Goal: Contribute content

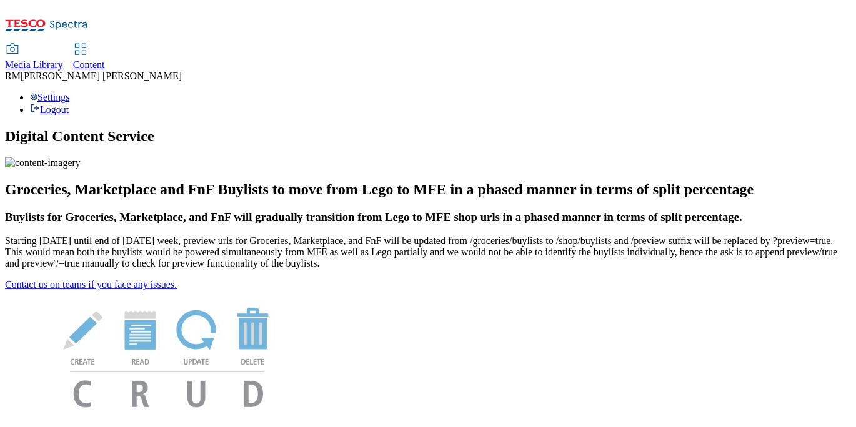
click at [105, 59] on span "Content" at bounding box center [89, 64] width 32 height 11
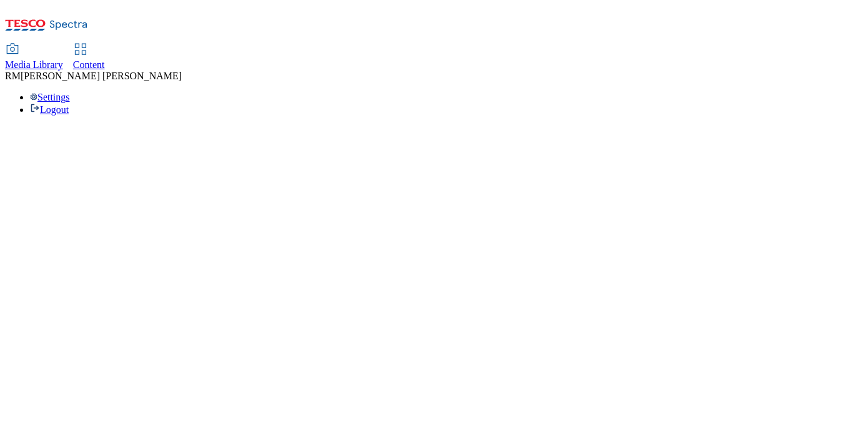
click at [63, 59] on div "Media Library" at bounding box center [34, 64] width 58 height 11
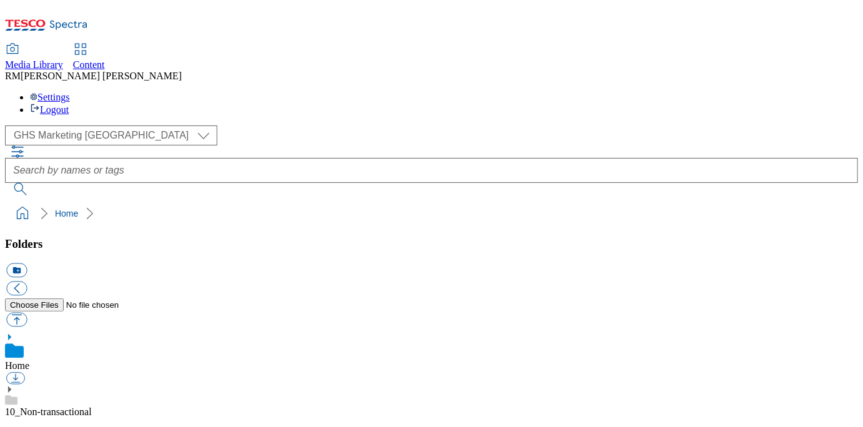
scroll to position [484, 0]
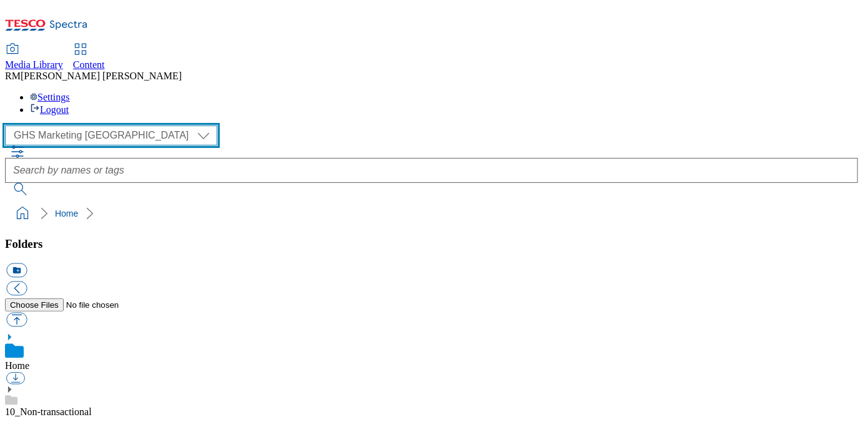
click at [123, 126] on select "GHS Marketing UK iGHS Marketing CE MCA CZ MCA HU MCA SK" at bounding box center [111, 136] width 212 height 20
select select "flare-ighs-ce-mktg"
click at [9, 126] on select "GHS Marketing UK iGHS Marketing CE MCA CZ MCA HU MCA SK" at bounding box center [111, 136] width 212 height 20
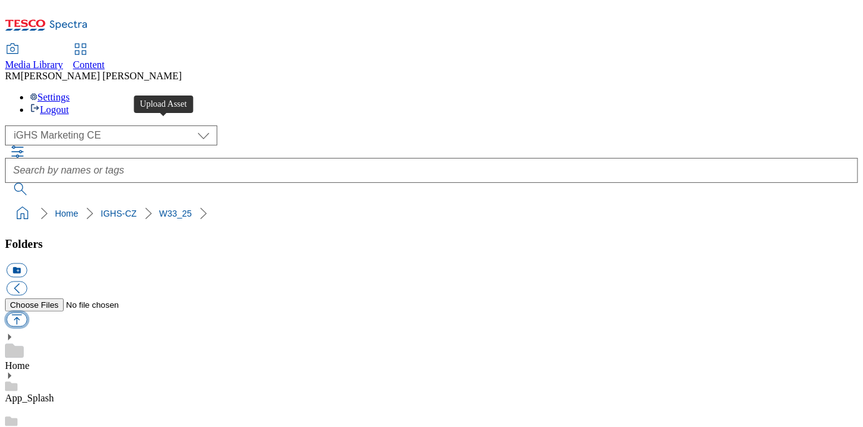
click at [27, 313] on button "button" at bounding box center [16, 320] width 21 height 14
type input "C:\fakepath\Sequence-3_CZ.jpg"
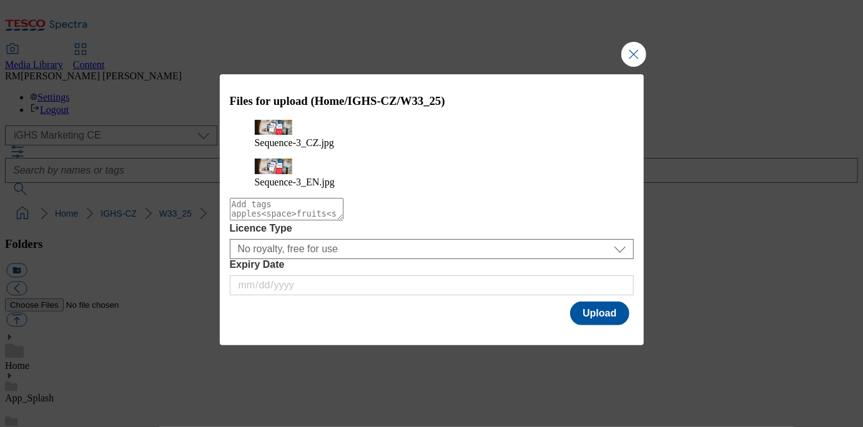
click at [344, 212] on textarea "Modal" at bounding box center [287, 209] width 114 height 22
type textarea "Slide_3_W33"
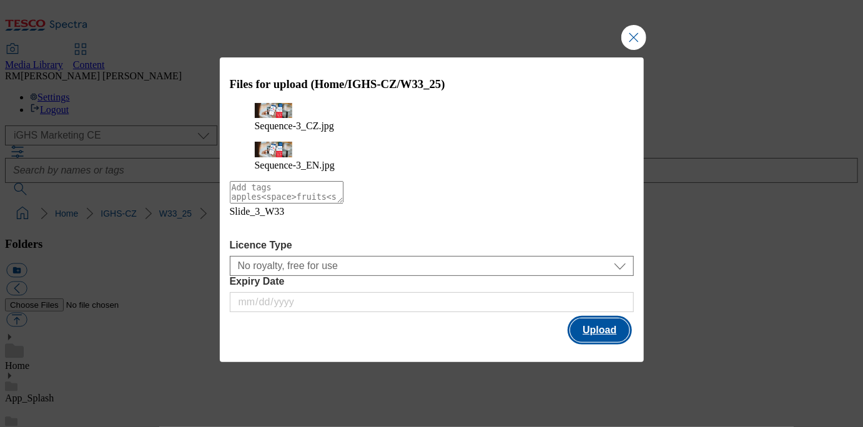
click at [601, 324] on button "Upload" at bounding box center [599, 331] width 59 height 24
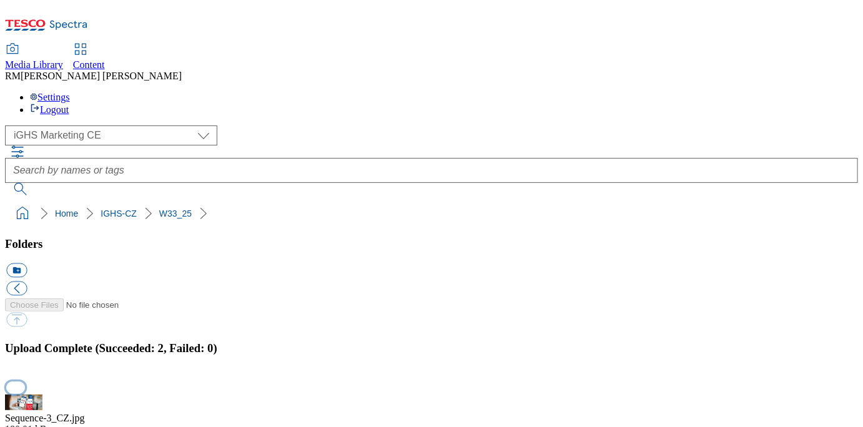
click at [25, 382] on button "button" at bounding box center [15, 388] width 19 height 12
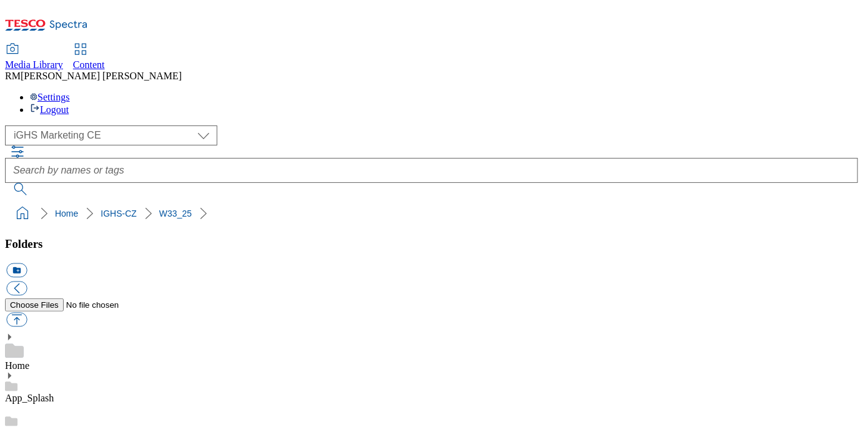
scroll to position [159, 0]
click at [574, 44] on div "Media Library Content RM [PERSON_NAME] Settings Logout" at bounding box center [431, 79] width 853 height 71
